Goal: Task Accomplishment & Management: Complete application form

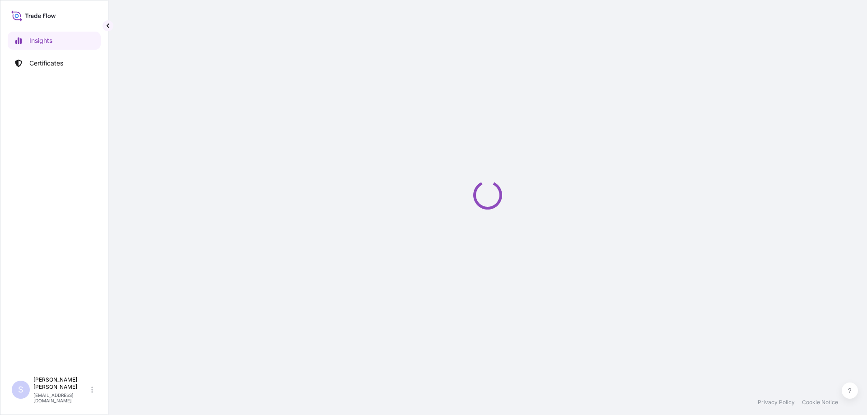
select select "2025"
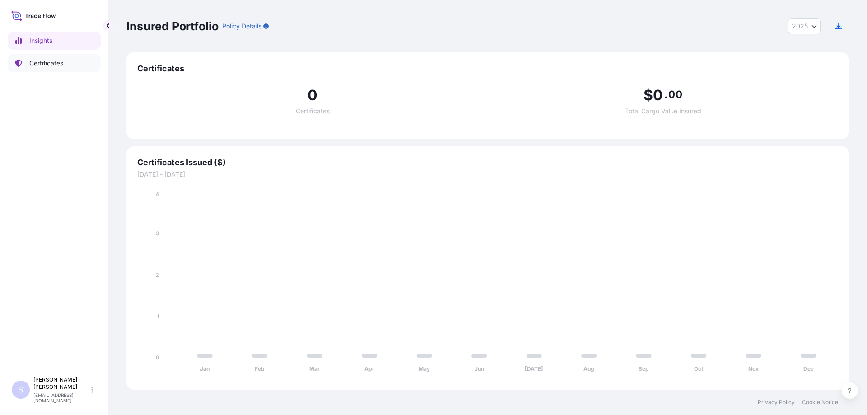
click at [65, 59] on link "Certificates" at bounding box center [54, 63] width 93 height 18
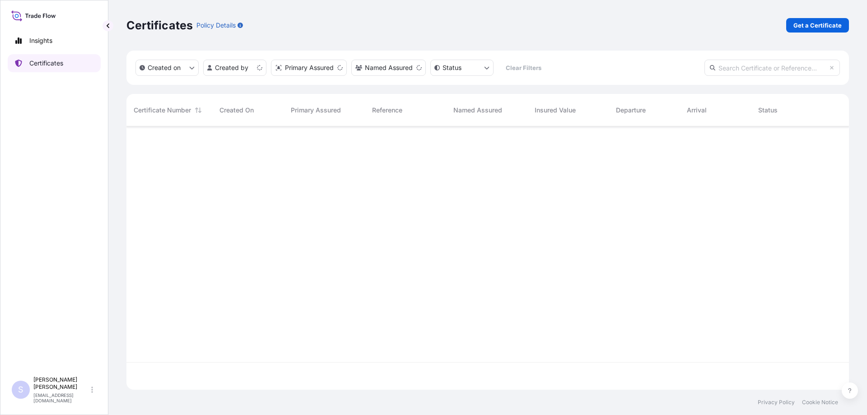
scroll to position [261, 716]
click at [817, 26] on p "Get a Certificate" at bounding box center [817, 25] width 48 height 9
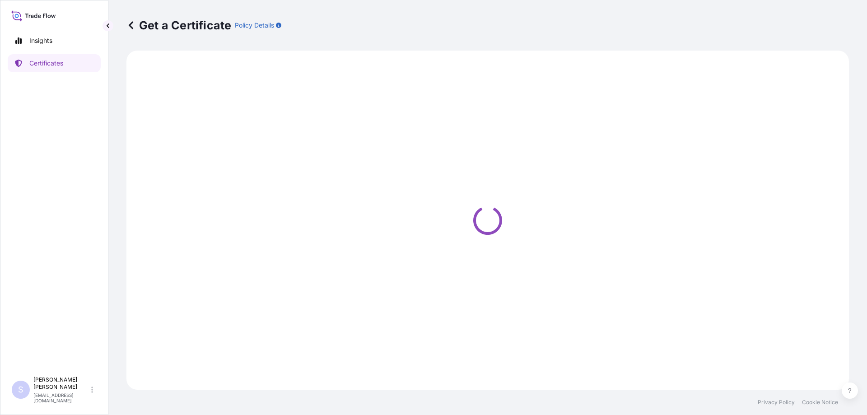
select select "Sea"
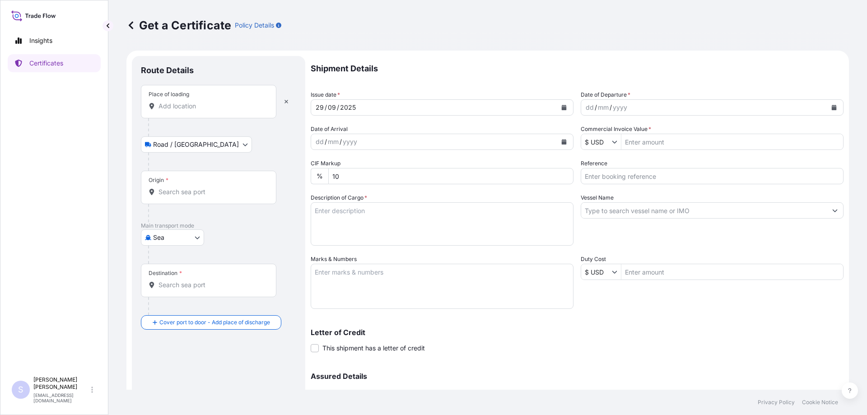
click at [196, 105] on input "Place of loading" at bounding box center [211, 106] width 107 height 9
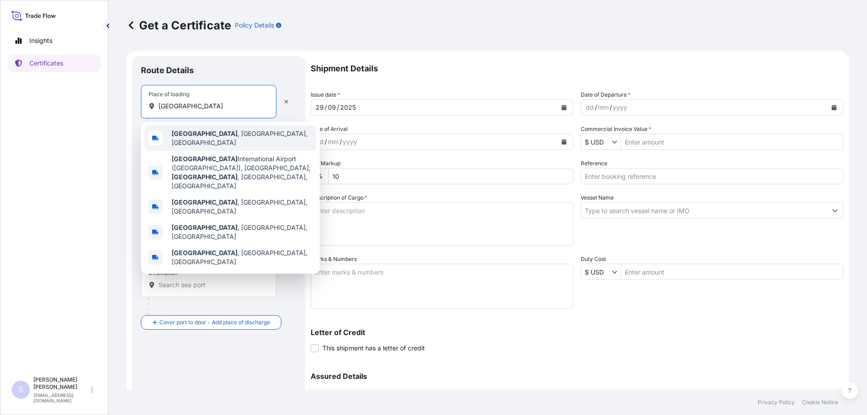
click at [205, 129] on div "[GEOGRAPHIC_DATA] , [GEOGRAPHIC_DATA], [GEOGRAPHIC_DATA]" at bounding box center [230, 138] width 172 height 25
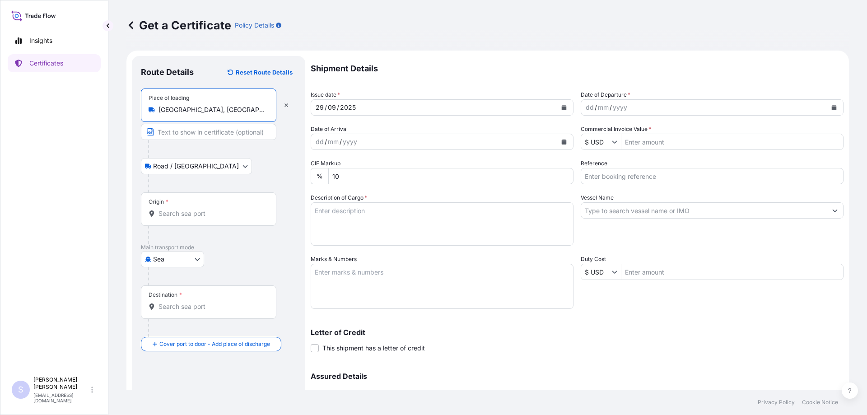
type input "[GEOGRAPHIC_DATA], [GEOGRAPHIC_DATA], [GEOGRAPHIC_DATA]"
click at [191, 130] on input "Text to appear on certificate" at bounding box center [208, 132] width 135 height 16
click at [172, 206] on div "Origin *" at bounding box center [208, 208] width 135 height 33
click at [172, 209] on input "Origin *" at bounding box center [211, 213] width 107 height 9
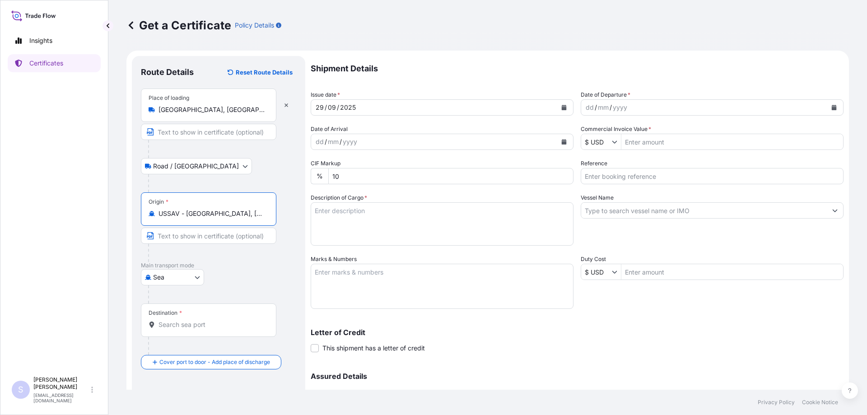
type input "USSAV - [GEOGRAPHIC_DATA], [GEOGRAPHIC_DATA]"
click at [183, 324] on input "Destination *" at bounding box center [211, 324] width 107 height 9
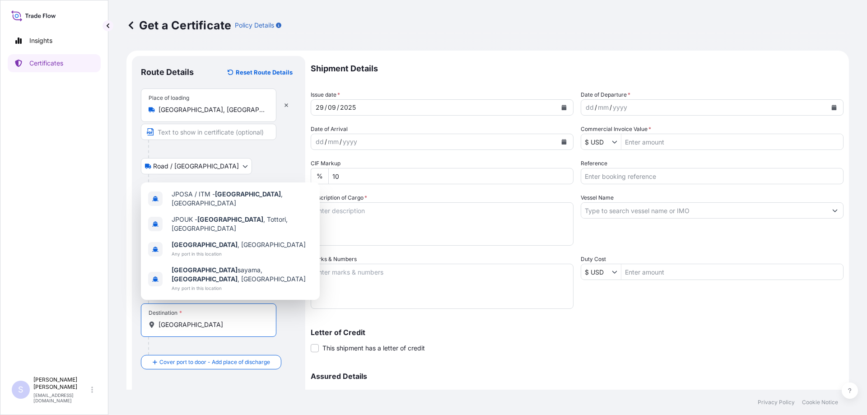
scroll to position [45, 0]
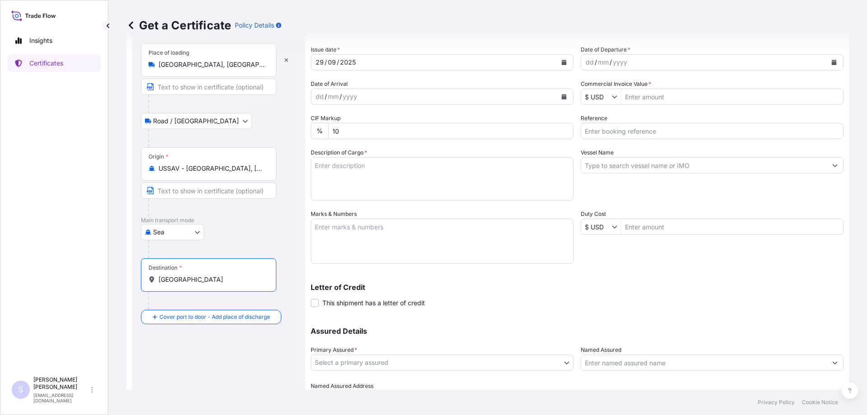
click at [184, 289] on div "Destination * [GEOGRAPHIC_DATA]" at bounding box center [208, 274] width 135 height 33
click at [184, 284] on input "[GEOGRAPHIC_DATA]" at bounding box center [211, 279] width 107 height 9
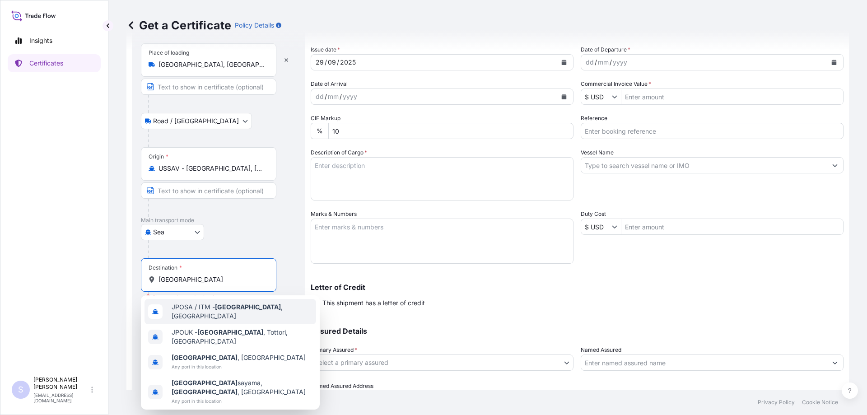
click at [212, 316] on div "JPOSA / ITM - [GEOGRAPHIC_DATA] , [GEOGRAPHIC_DATA]" at bounding box center [230, 311] width 172 height 25
type input "JPOSA / ITM - [GEOGRAPHIC_DATA], [GEOGRAPHIC_DATA]"
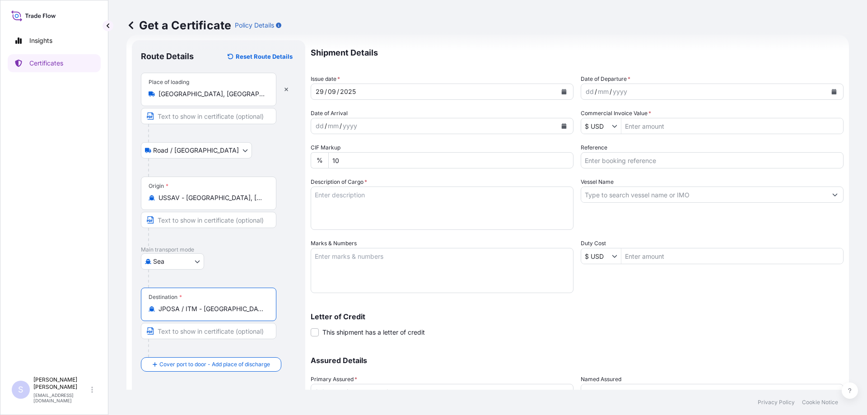
scroll to position [0, 0]
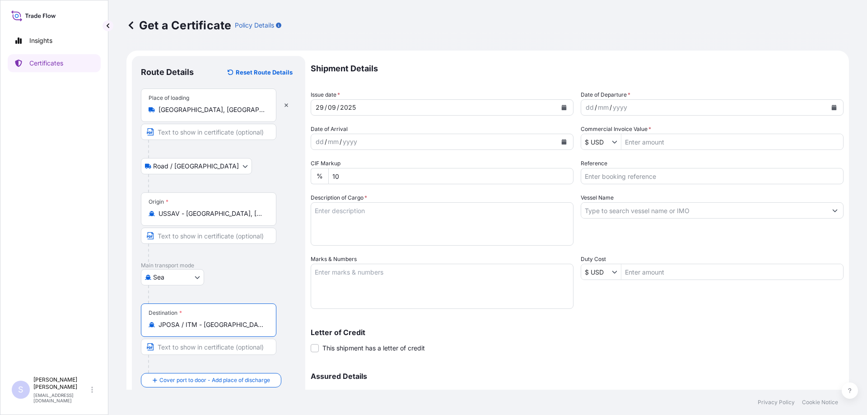
click at [564, 107] on button "Calendar" at bounding box center [564, 107] width 14 height 14
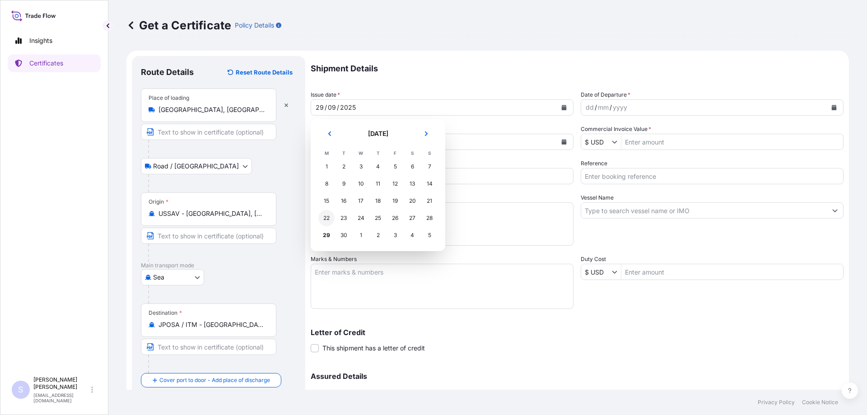
click at [327, 216] on div "22" at bounding box center [326, 218] width 16 height 16
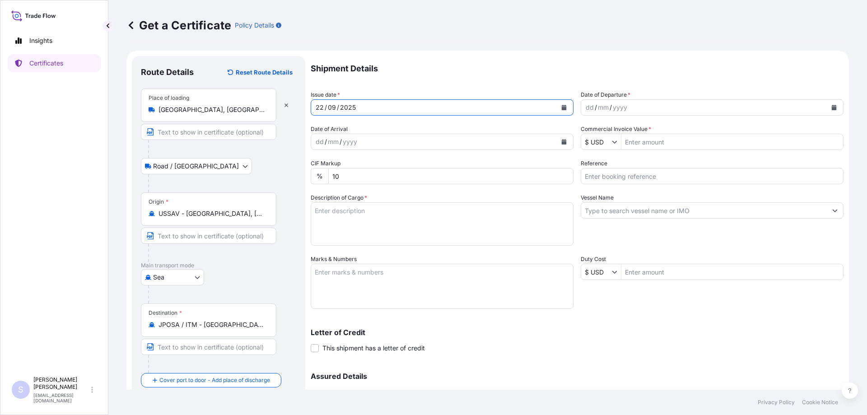
click at [562, 108] on icon "Calendar" at bounding box center [564, 107] width 5 height 5
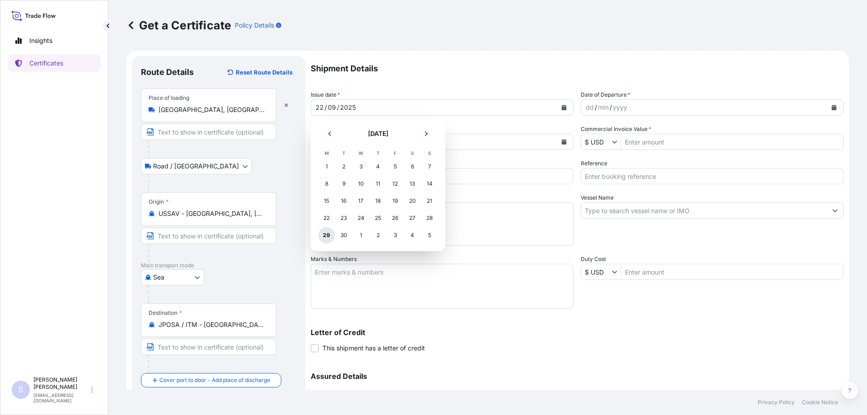
click at [328, 236] on div "29" at bounding box center [326, 235] width 16 height 16
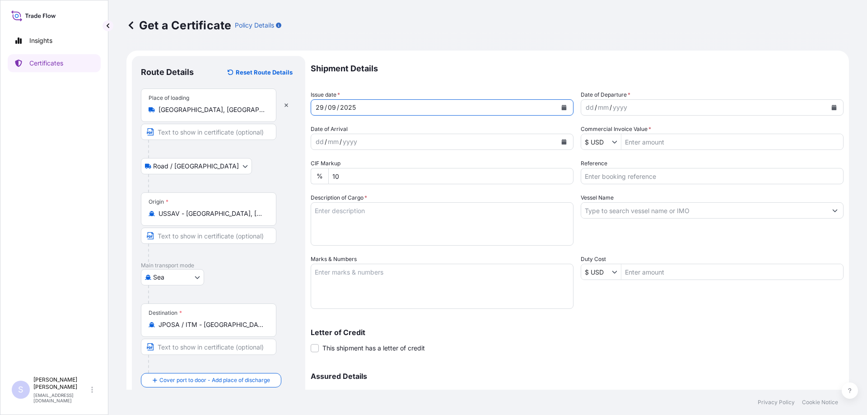
click at [827, 104] on button "Calendar" at bounding box center [834, 107] width 14 height 14
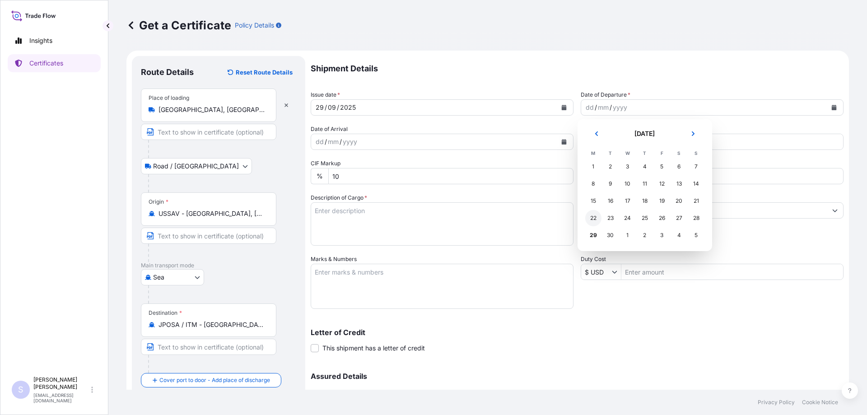
click at [586, 217] on div "22" at bounding box center [593, 218] width 16 height 16
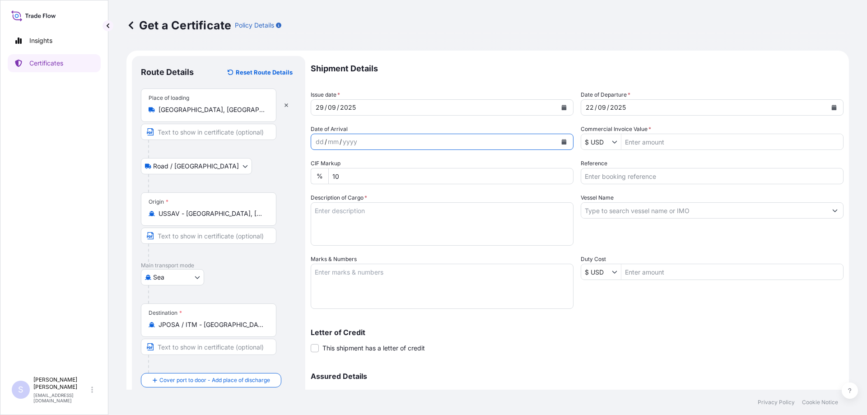
click at [562, 142] on icon "Calendar" at bounding box center [564, 141] width 5 height 5
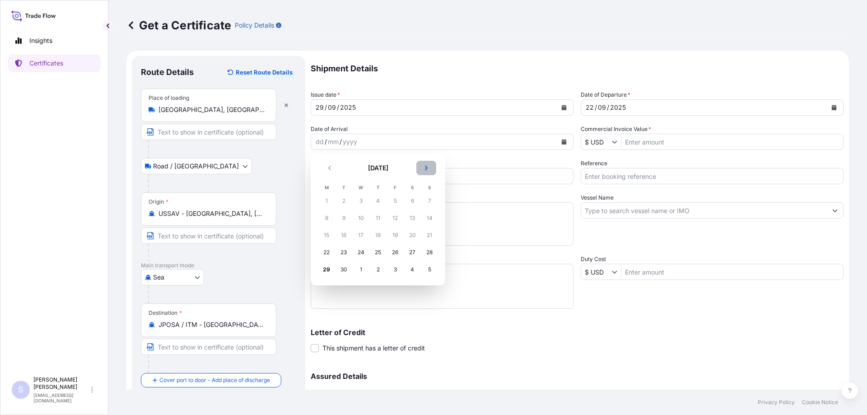
click at [422, 171] on button "Next" at bounding box center [426, 168] width 20 height 14
click at [358, 231] on div "12" at bounding box center [361, 235] width 16 height 16
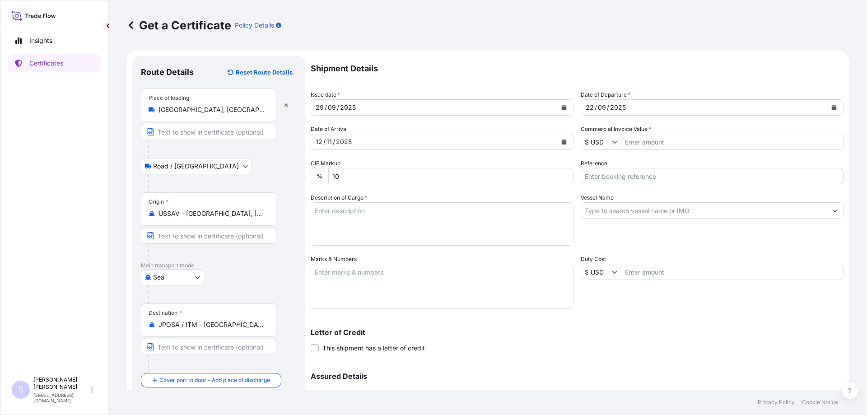
click at [597, 175] on input "Reference" at bounding box center [712, 176] width 263 height 16
drag, startPoint x: 597, startPoint y: 175, endPoint x: 586, endPoint y: 171, distance: 12.0
click at [586, 171] on input "Reference" at bounding box center [712, 176] width 263 height 16
paste input "2587971"
click at [654, 177] on input "SO 2587971" at bounding box center [712, 176] width 263 height 16
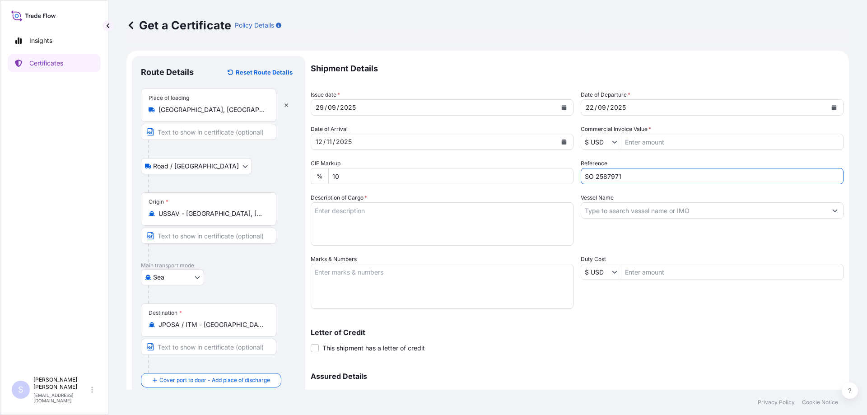
paste input "PO 4400630198"
type input "SO 2587971 PO 4400630198"
click at [397, 213] on textarea "Description of Cargo *" at bounding box center [442, 223] width 263 height 43
click at [439, 221] on textarea "Description of Cargo *" at bounding box center [442, 223] width 263 height 43
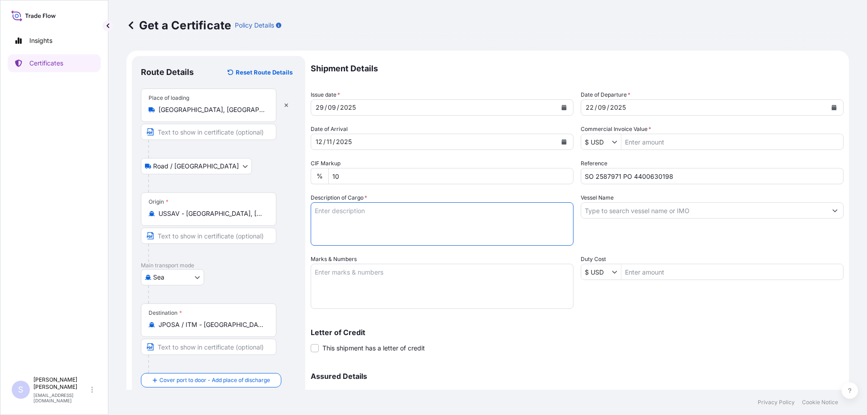
paste textarea "18 BAGS 11221.410K 50.000M SUCRALOSE GRANULAR DFF-1 24738.720 1765.725 PACKED O…"
type textarea "18 BAGS 11221.410K 50.000M SUCRALOSE GRANULAR DFF-1 24738.720 1765.725 PACKED O…"
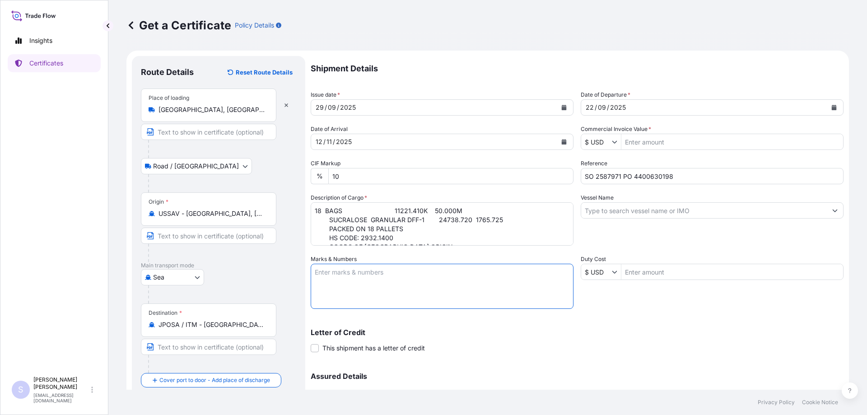
click at [358, 278] on textarea "Marks & Numbers" at bounding box center [442, 286] width 263 height 45
paste textarea "IKSU2536480"
click at [400, 291] on textarea "Container: IKSU2536480 Seal:" at bounding box center [442, 286] width 263 height 45
paste textarea "0105827"
type textarea "Container: IKSU2536480 Seal: 0105827"
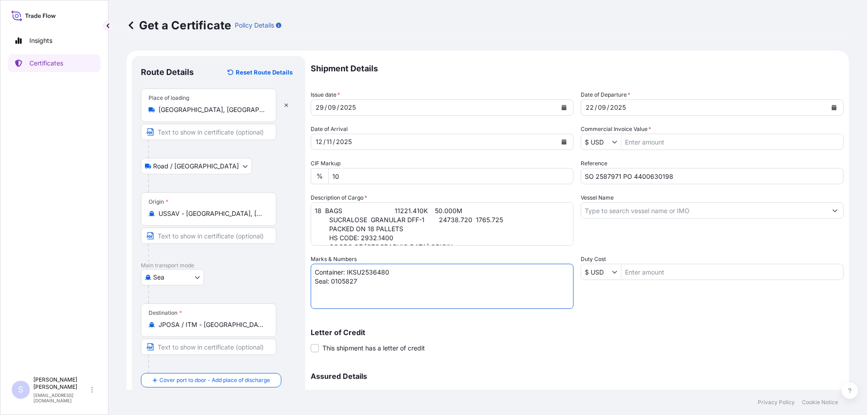
click at [659, 267] on input "Duty Cost" at bounding box center [732, 272] width 222 height 16
paste input "552,206.81"
type input "552,206.81"
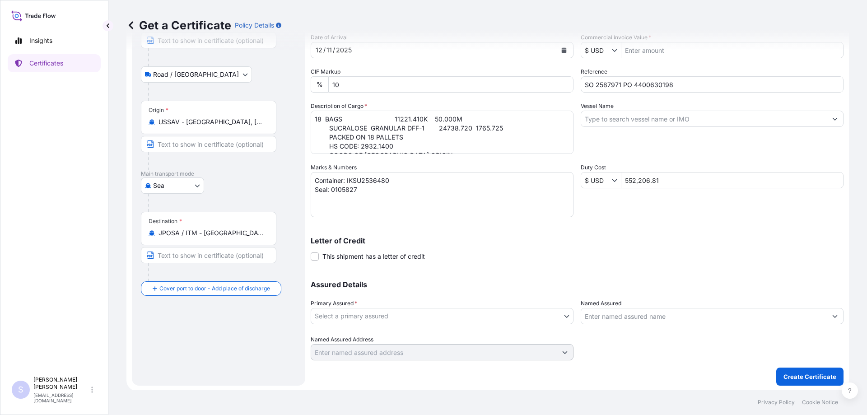
scroll to position [93, 0]
click at [391, 313] on body "552,206.81 Insights Certificates S [PERSON_NAME] [EMAIL_ADDRESS][DOMAIN_NAME] G…" at bounding box center [433, 207] width 867 height 415
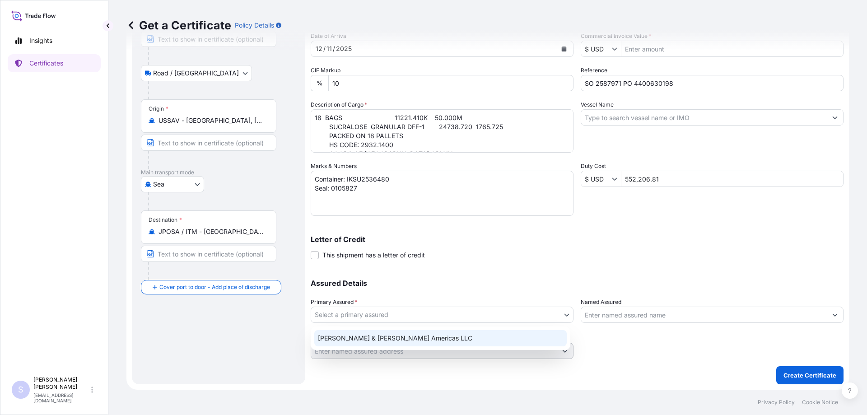
click at [387, 334] on div "[PERSON_NAME] & [PERSON_NAME] Americas LLC" at bounding box center [440, 338] width 252 height 16
select select "31658"
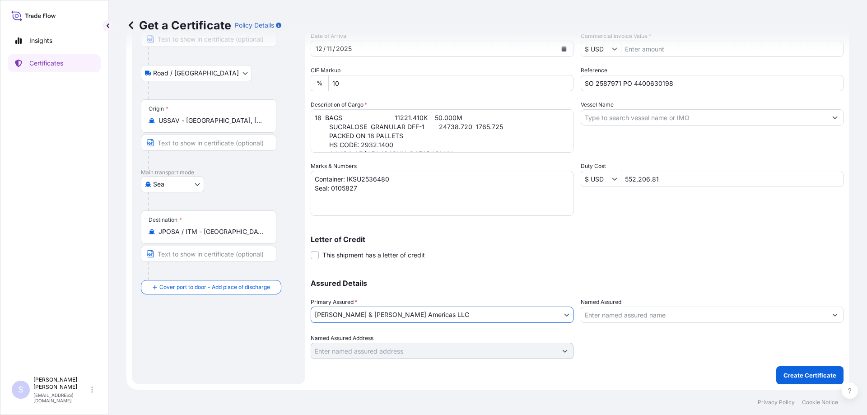
click at [609, 316] on input "Named Assured" at bounding box center [704, 315] width 246 height 16
click at [623, 314] on input "Named Assured" at bounding box center [704, 315] width 246 height 16
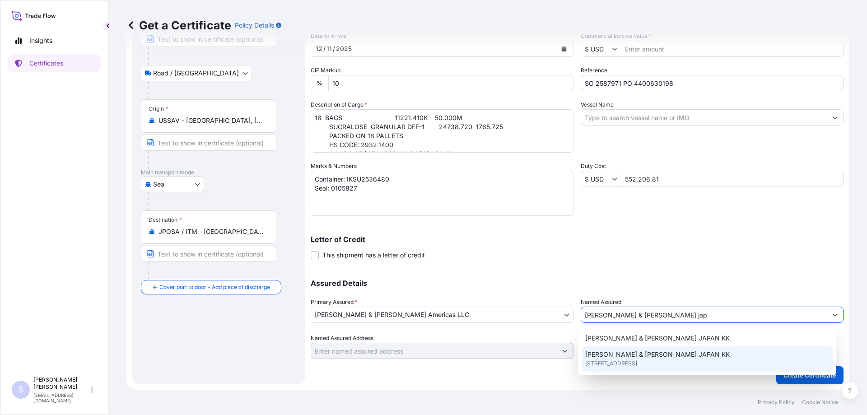
click at [744, 353] on div "[PERSON_NAME] & [PERSON_NAME] [GEOGRAPHIC_DATA] KK [STREET_ADDRESS]" at bounding box center [707, 358] width 251 height 25
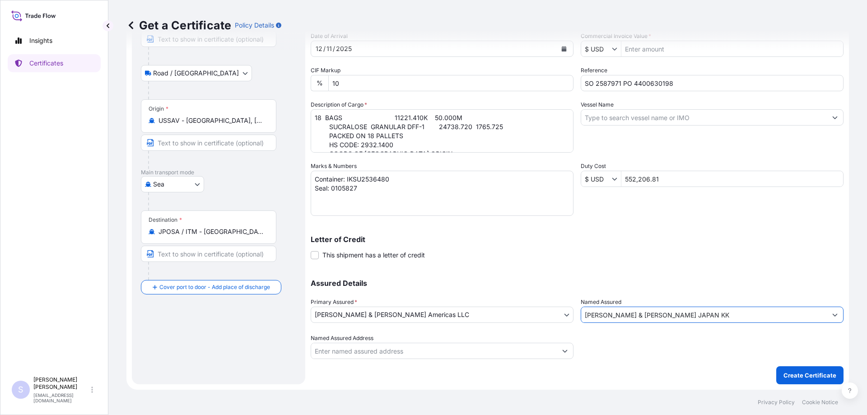
type input "[PERSON_NAME] & [PERSON_NAME] JAPAN KK"
click at [471, 342] on div "Named Assured Address" at bounding box center [442, 346] width 263 height 25
click at [470, 348] on input "Named Assured Address" at bounding box center [434, 351] width 246 height 16
click at [471, 351] on input "Named Assured Address" at bounding box center [434, 351] width 246 height 16
click at [560, 348] on button "Show suggestions" at bounding box center [565, 351] width 16 height 16
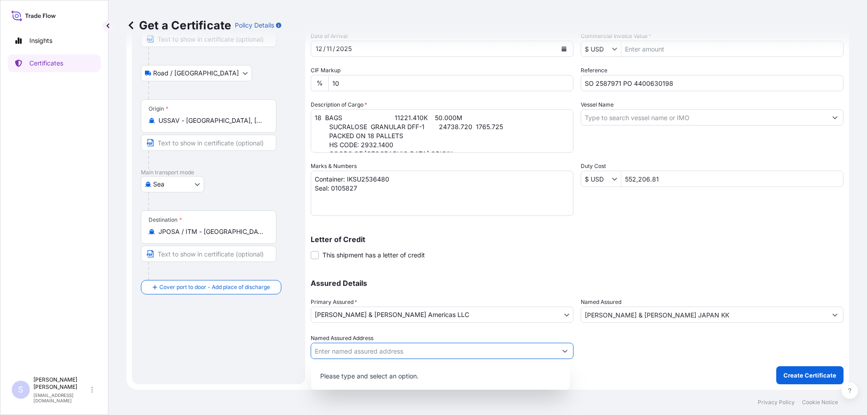
click at [560, 348] on button "Show suggestions" at bounding box center [565, 351] width 16 height 16
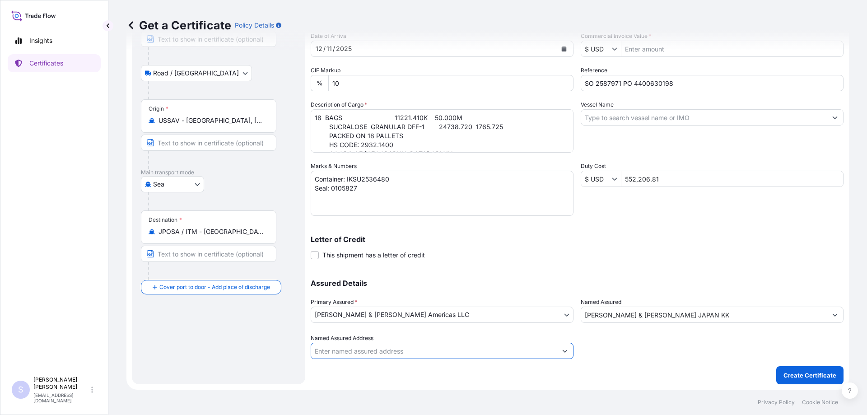
click at [490, 349] on input "Named Assured Address" at bounding box center [434, 351] width 246 height 16
click at [568, 347] on button "Show suggestions" at bounding box center [565, 351] width 16 height 16
click at [569, 350] on div "Assured Details Primary Assured * [PERSON_NAME] & [PERSON_NAME] Americas LLC [P…" at bounding box center [577, 314] width 533 height 90
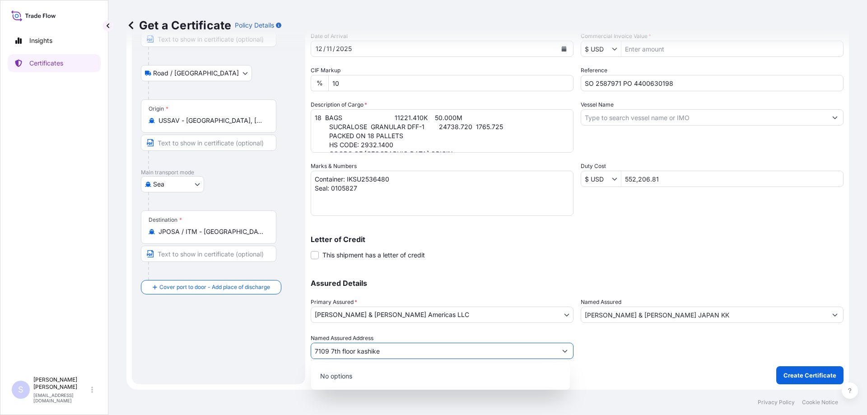
type input "7109 7th floor kashikei"
click at [557, 348] on button "Show suggestions" at bounding box center [565, 351] width 16 height 16
click at [562, 348] on button "Show suggestions" at bounding box center [565, 351] width 16 height 16
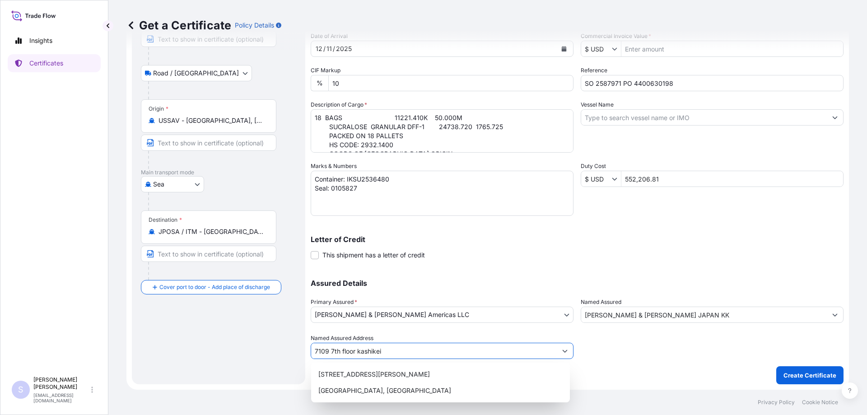
drag, startPoint x: 500, startPoint y: 348, endPoint x: 81, endPoint y: 343, distance: 419.0
click at [81, 343] on div "Insights Certificates S [PERSON_NAME] [EMAIL_ADDRESS][DOMAIN_NAME] Get a Certif…" at bounding box center [433, 207] width 867 height 415
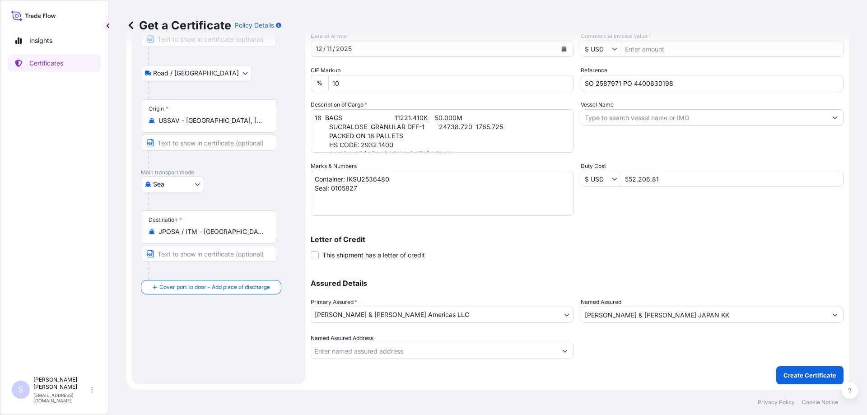
click at [668, 351] on div at bounding box center [712, 346] width 263 height 25
click at [785, 371] on p "Create Certificate" at bounding box center [809, 375] width 53 height 9
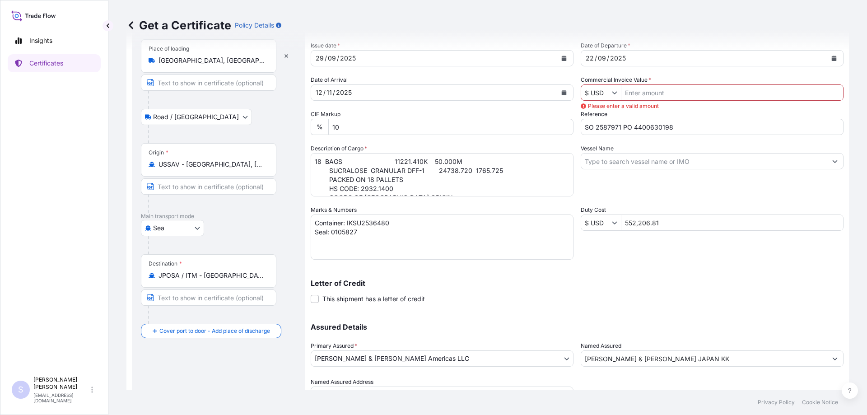
scroll to position [0, 0]
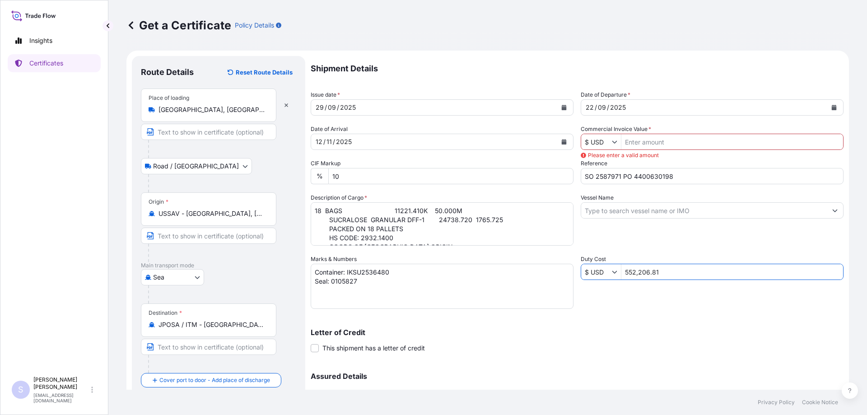
click at [634, 270] on input "552,206.81" at bounding box center [732, 272] width 222 height 16
click at [652, 143] on input "Commercial Invoice Value *" at bounding box center [732, 142] width 222 height 16
paste input "552,206.81"
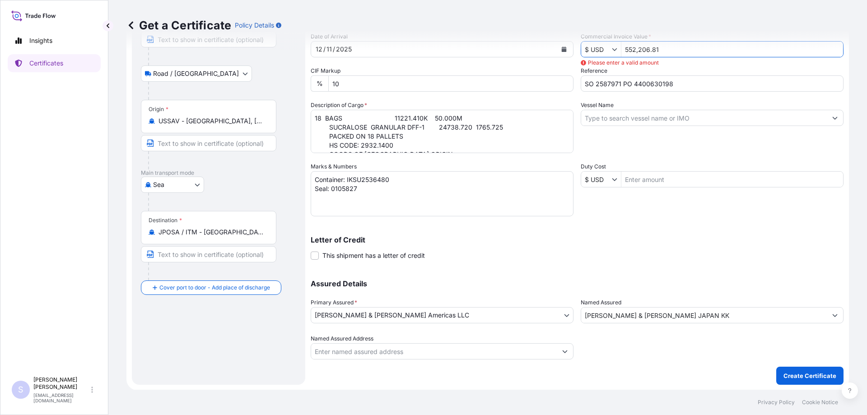
scroll to position [93, 0]
type input "552,206.81"
click at [802, 368] on button "Create Certificate" at bounding box center [809, 375] width 67 height 18
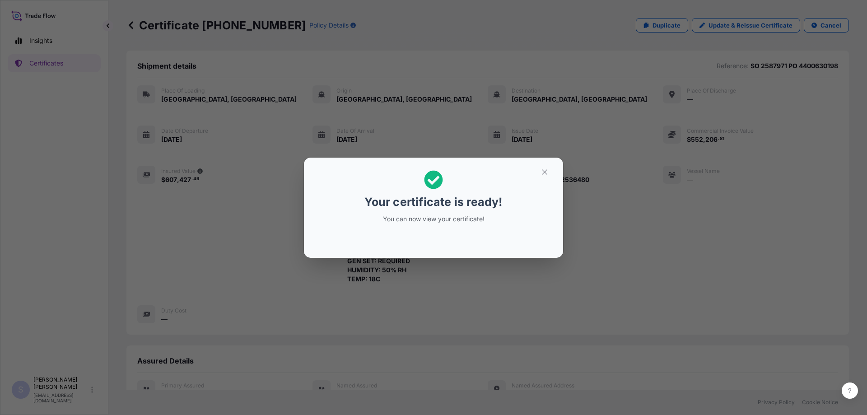
click at [462, 219] on p "You can now view your certificate!" at bounding box center [433, 218] width 139 height 9
click at [545, 179] on button "button" at bounding box center [544, 172] width 23 height 14
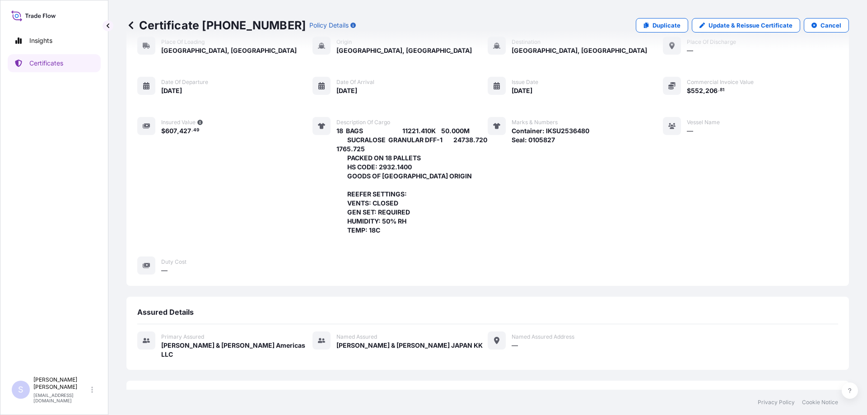
scroll to position [115, 0]
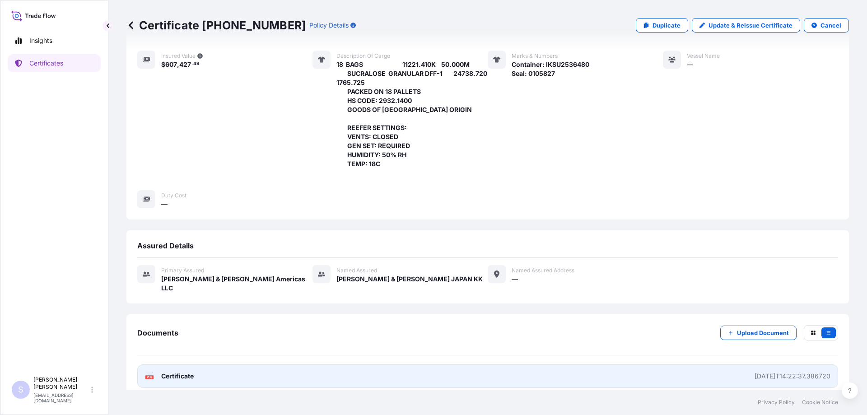
click at [756, 372] on div "[DATE]T14:22:37.386720" at bounding box center [792, 376] width 76 height 9
